Goal: Task Accomplishment & Management: Use online tool/utility

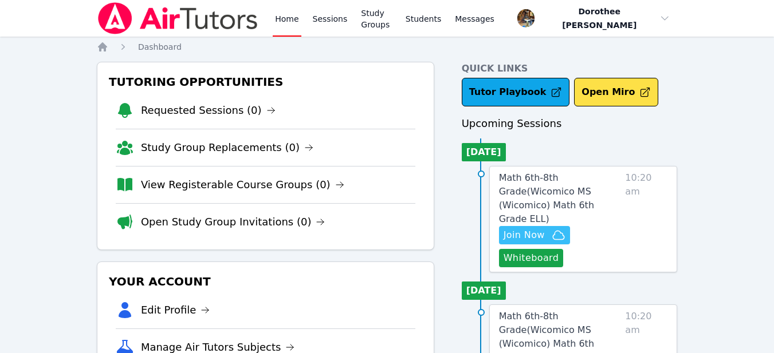
click at [536, 228] on span "Join Now" at bounding box center [523, 235] width 41 height 14
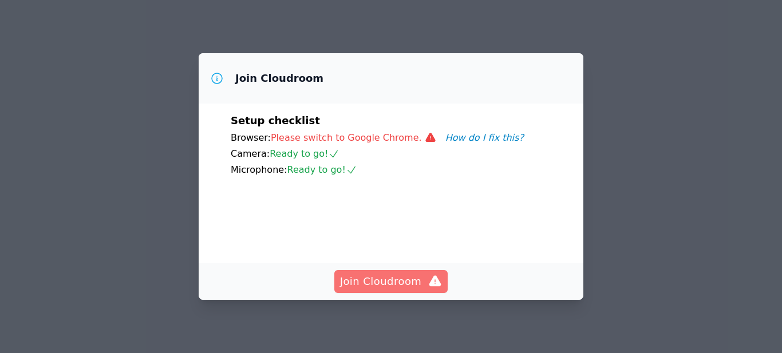
click at [404, 279] on span "Join Cloudroom" at bounding box center [391, 282] width 103 height 16
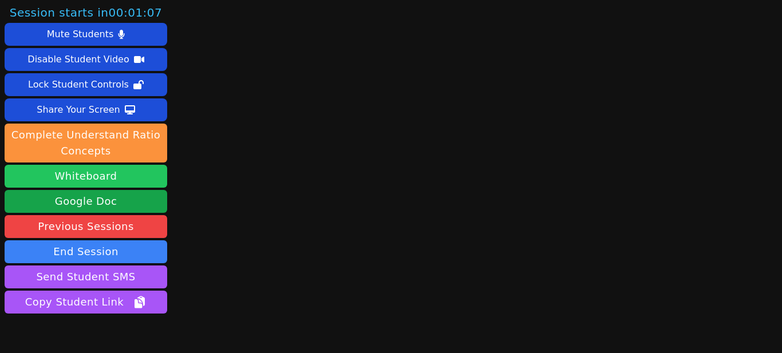
click at [103, 174] on button "Whiteboard" at bounding box center [86, 176] width 163 height 23
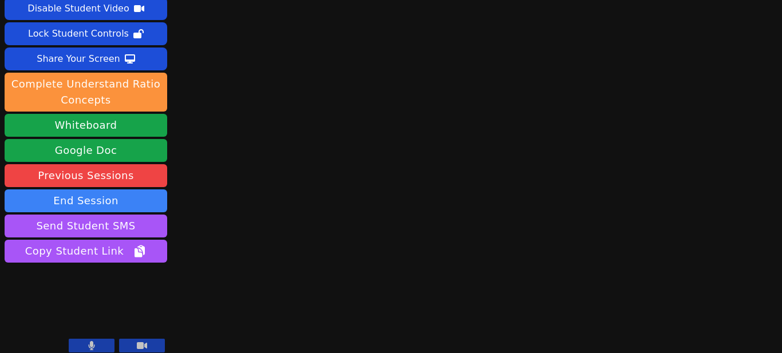
scroll to position [49, 0]
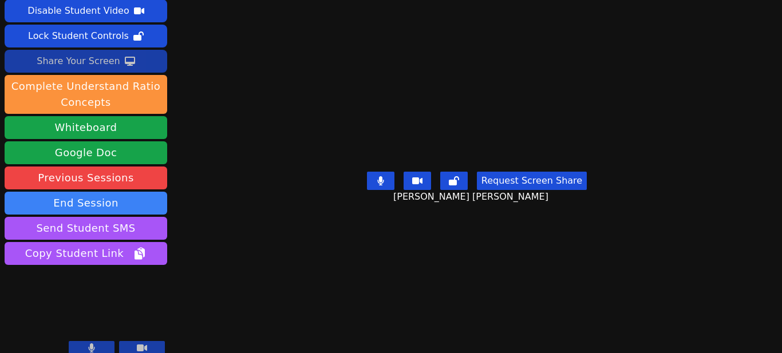
click at [99, 58] on div "Share Your Screen" at bounding box center [79, 61] width 84 height 18
